Goal: Transaction & Acquisition: Purchase product/service

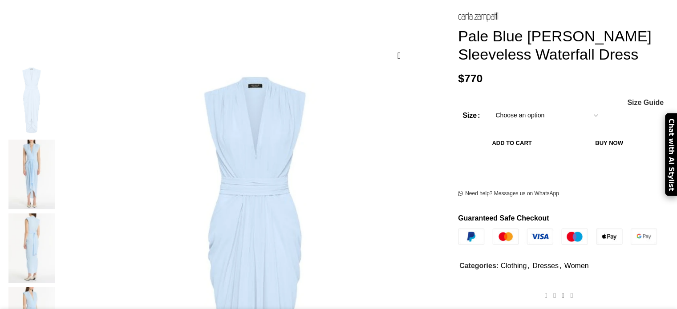
scroll to position [134, 0]
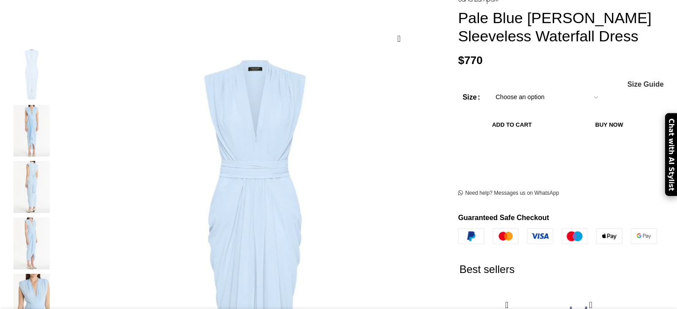
click at [570, 101] on select "Choose an option 4 UK 6 UK 8 UK 10 UK 12 UK 14 UK 16 UK 18 UK" at bounding box center [547, 97] width 116 height 19
click at [489, 91] on select "Choose an option 4 UK 6 UK 8 UK 10 UK 12 UK 14 UK 16 UK 18 UK" at bounding box center [547, 97] width 116 height 19
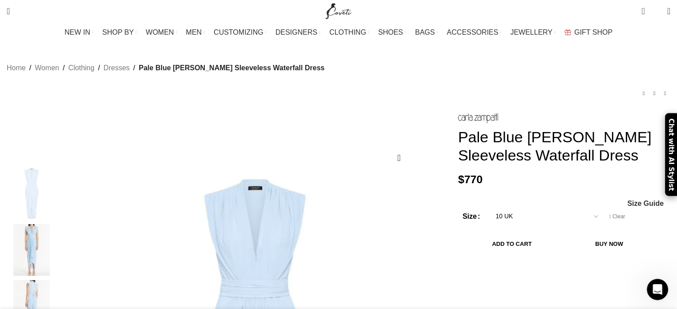
scroll to position [0, 187]
click at [512, 246] on button "Add to cart" at bounding box center [512, 244] width 99 height 19
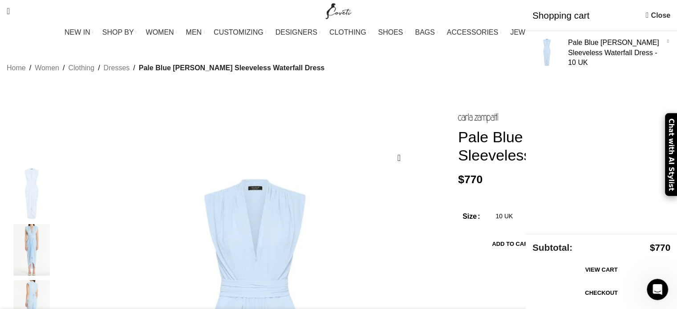
scroll to position [0, 281]
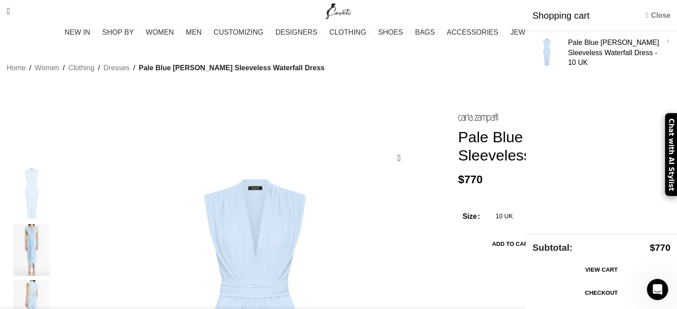
click at [651, 13] on link "Close" at bounding box center [658, 15] width 24 height 11
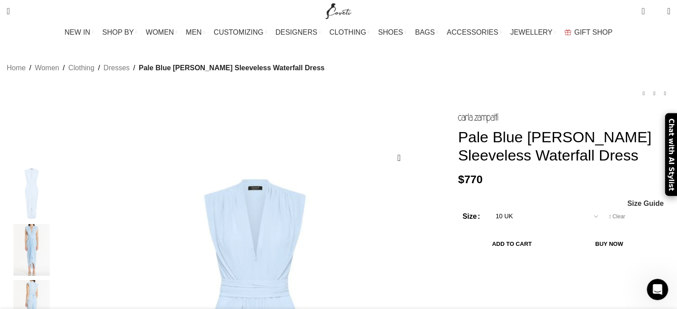
click at [570, 217] on select "Choose an option 4 UK 6 UK 8 UK 10 UK 12 UK 14 UK 16 UK 18 UK" at bounding box center [547, 216] width 116 height 19
click at [489, 210] on select "Choose an option 4 UK 6 UK 8 UK 10 UK 12 UK 14 UK 16 UK 18 UK" at bounding box center [547, 216] width 116 height 19
select select "8 UK"
click at [534, 248] on button "Add to cart" at bounding box center [512, 244] width 99 height 19
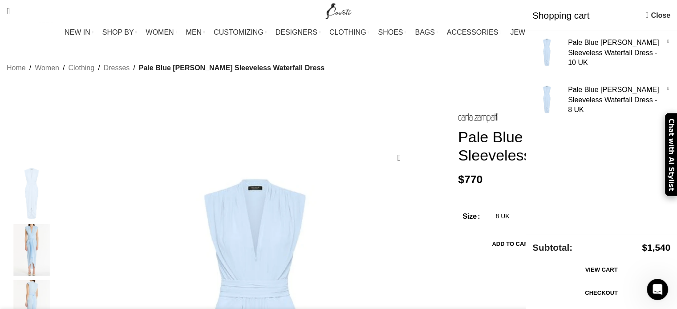
scroll to position [0, 468]
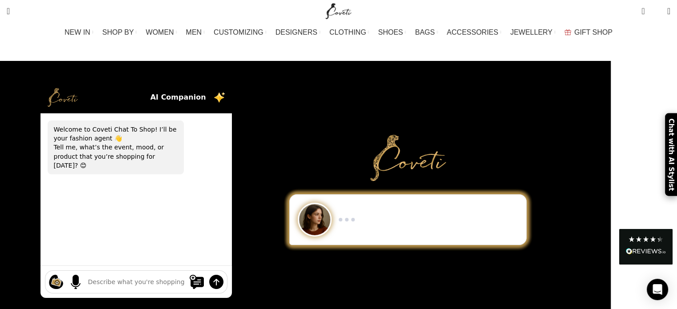
click at [162, 278] on textarea at bounding box center [136, 282] width 96 height 9
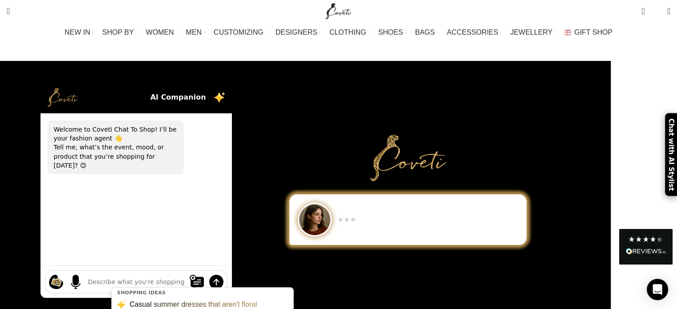
type textarea "h"
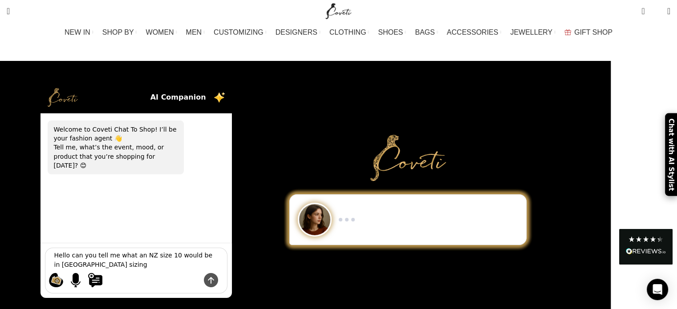
type textarea "Hello can you tell me what an NZ size 10 would be in [GEOGRAPHIC_DATA] sizing"
click at [218, 274] on img at bounding box center [211, 280] width 14 height 14
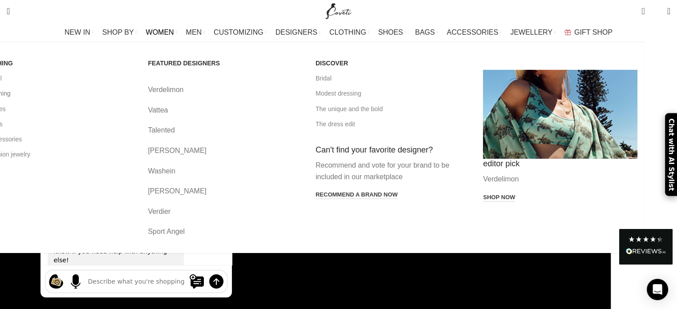
click at [93, 93] on link "All clothing" at bounding box center [57, 93] width 154 height 15
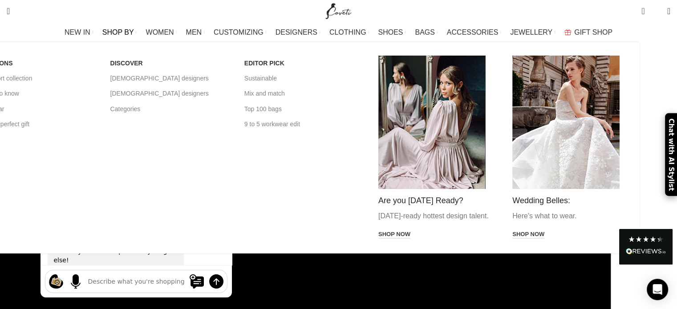
click at [137, 30] on link "SHOP BY" at bounding box center [119, 33] width 35 height 18
click at [134, 32] on span "SHOP BY" at bounding box center [118, 32] width 32 height 8
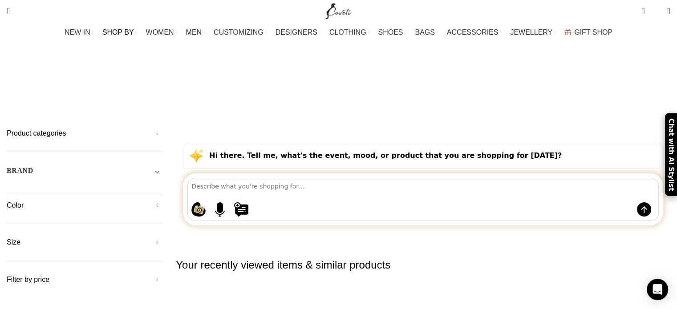
click at [162, 166] on span "Toggle filter" at bounding box center [157, 171] width 11 height 11
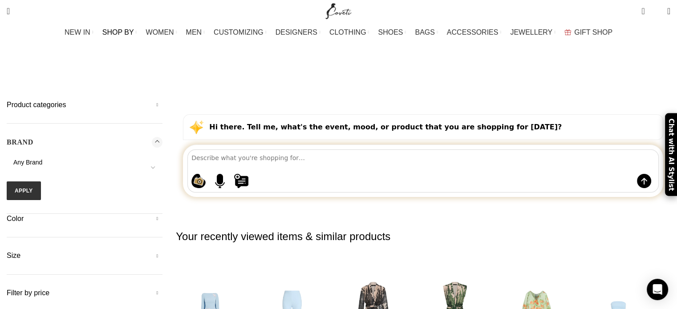
scroll to position [45, 0]
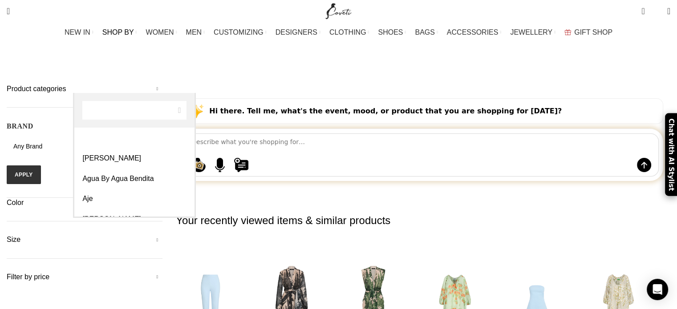
click at [162, 142] on span at bounding box center [153, 151] width 19 height 19
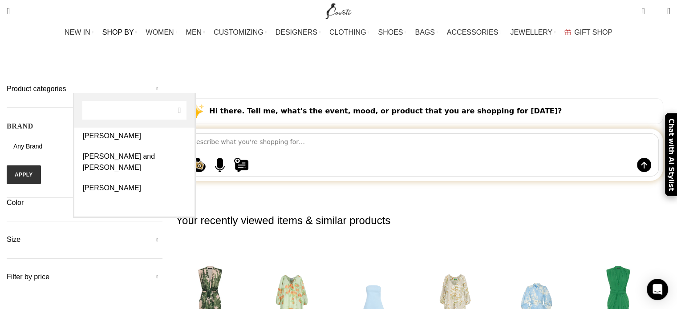
scroll to position [668, 0]
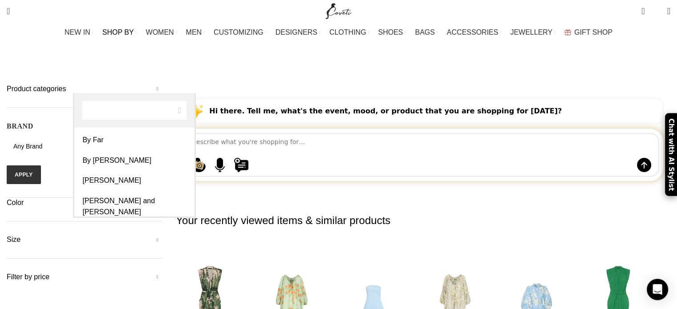
select select "carla-zampatti"
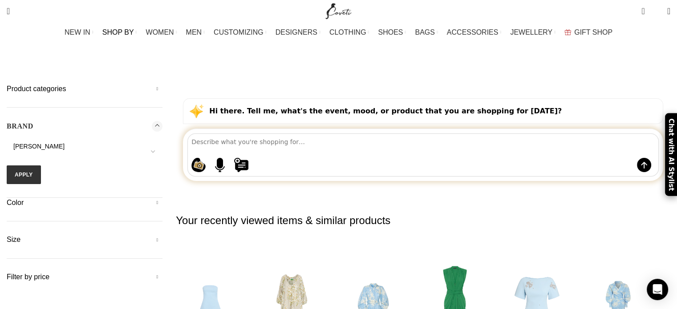
click at [588, 195] on h2 "Your recently viewed items & similar products" at bounding box center [423, 220] width 495 height 51
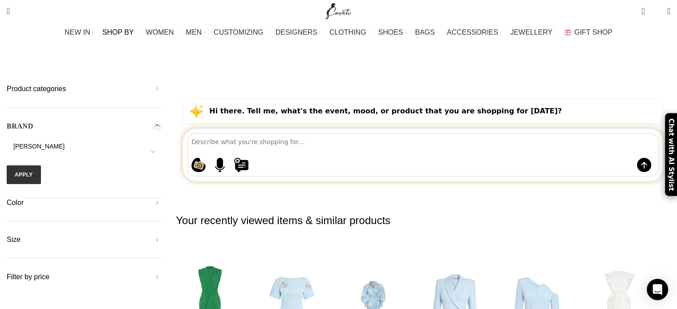
scroll to position [0, 0]
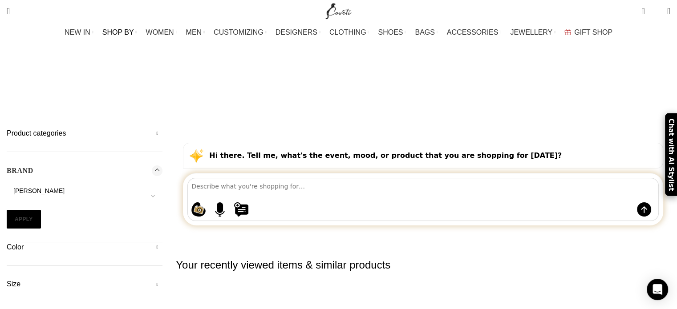
click at [41, 210] on button "Apply" at bounding box center [24, 219] width 34 height 19
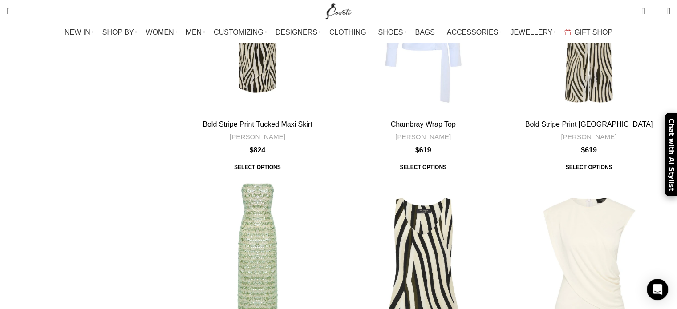
scroll to position [3072, 0]
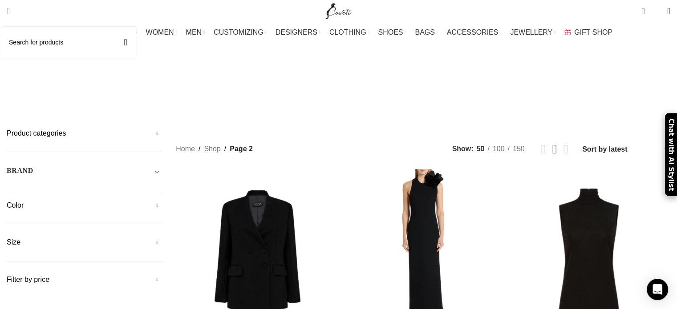
click at [10, 10] on span "Search" at bounding box center [8, 11] width 3 height 9
click at [34, 44] on input "Search" at bounding box center [69, 42] width 134 height 31
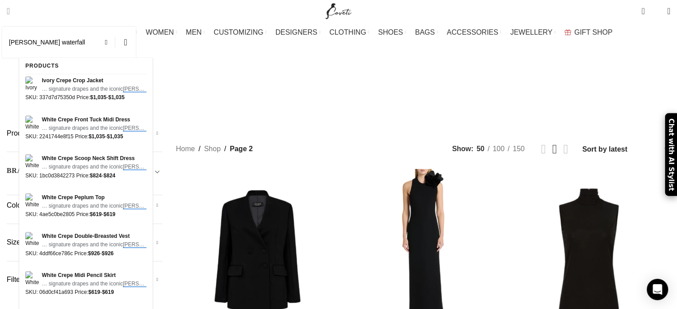
type input "[PERSON_NAME] waterfall"
click at [10, 8] on span "Search" at bounding box center [8, 11] width 3 height 9
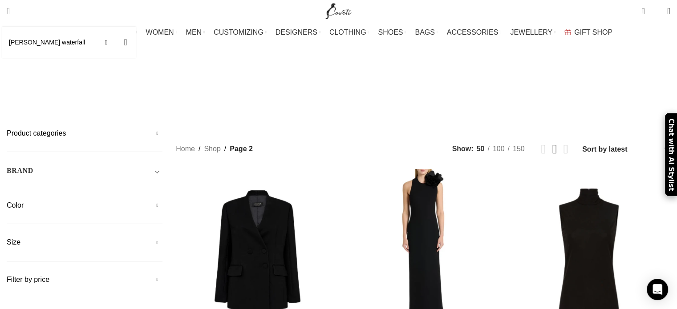
click at [136, 41] on button "Search" at bounding box center [125, 42] width 20 height 31
click at [115, 41] on span at bounding box center [108, 42] width 13 height 11
click at [162, 166] on span "Toggle filter" at bounding box center [157, 171] width 11 height 11
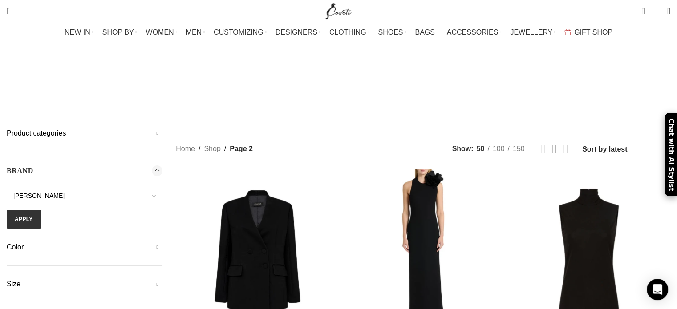
click at [162, 243] on h5 "Color" at bounding box center [85, 248] width 156 height 10
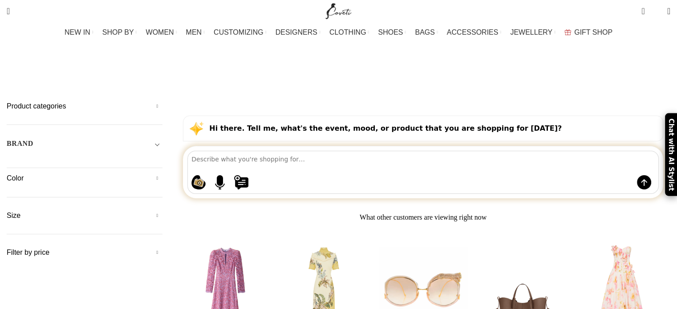
click at [162, 174] on h5 "Color" at bounding box center [85, 179] width 156 height 10
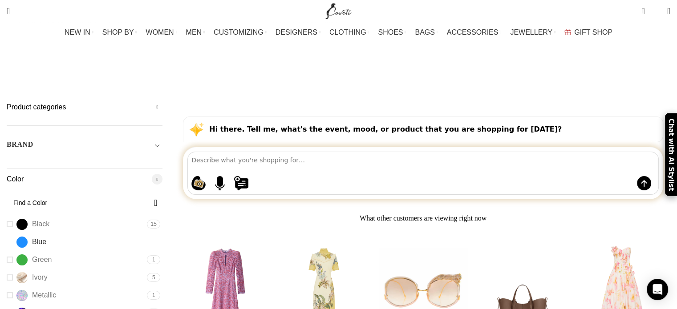
click at [76, 235] on link "Blue Blue" at bounding box center [76, 243] width 138 height 16
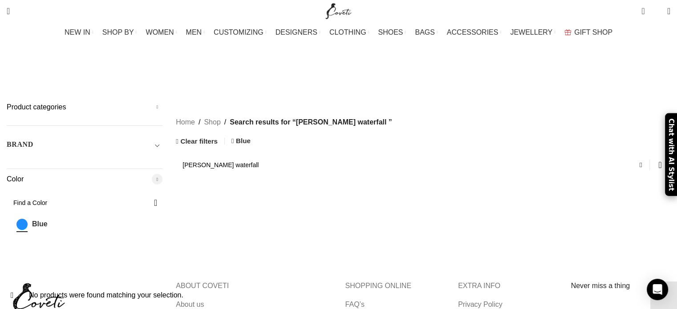
click at [310, 155] on input "[PERSON_NAME] waterfall" at bounding box center [423, 165] width 495 height 20
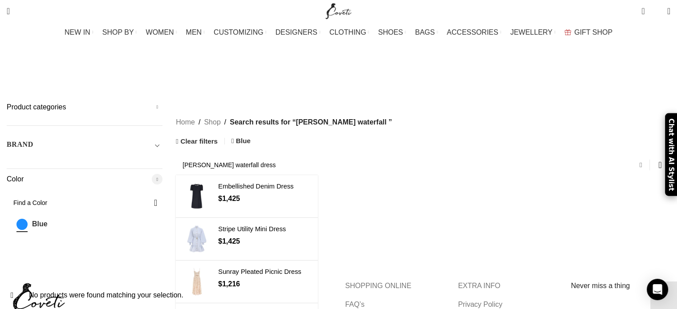
type input "Carla zampatti waterfall dress"
click at [637, 160] on span at bounding box center [643, 165] width 13 height 11
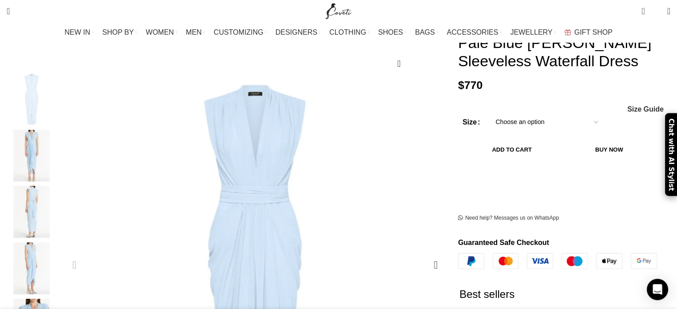
scroll to position [89, 0]
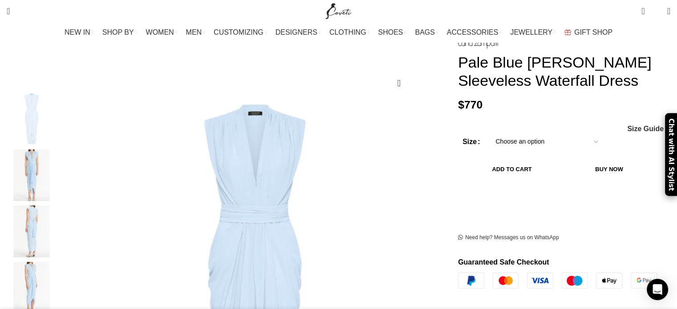
click at [567, 144] on select "Choose an option 4 UK 6 UK 8 [GEOGRAPHIC_DATA] 10 [GEOGRAPHIC_DATA] 12 [GEOGRAP…" at bounding box center [547, 142] width 116 height 19
click at [489, 135] on select "Choose an option 4 UK 6 UK 8 [GEOGRAPHIC_DATA] 10 [GEOGRAPHIC_DATA] 12 [GEOGRAP…" at bounding box center [547, 142] width 116 height 19
select select "8 UK"
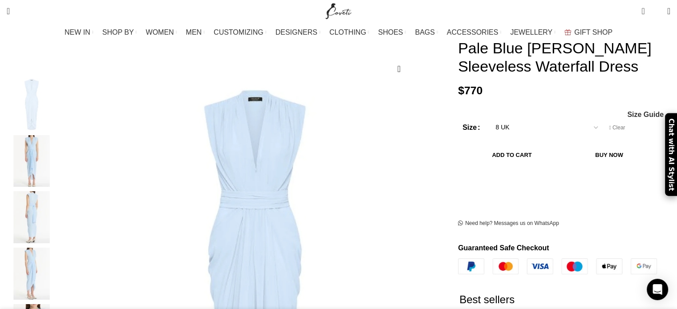
scroll to position [103, 0]
click at [519, 160] on button "Add to cart" at bounding box center [512, 155] width 99 height 19
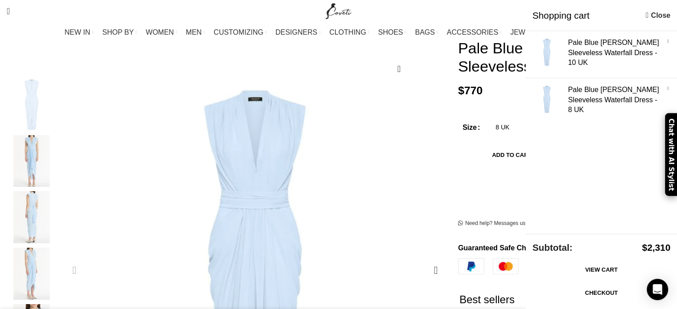
click at [388, 156] on figure "1 / 5" at bounding box center [255, 271] width 384 height 384
